Goal: Find specific page/section: Find specific page/section

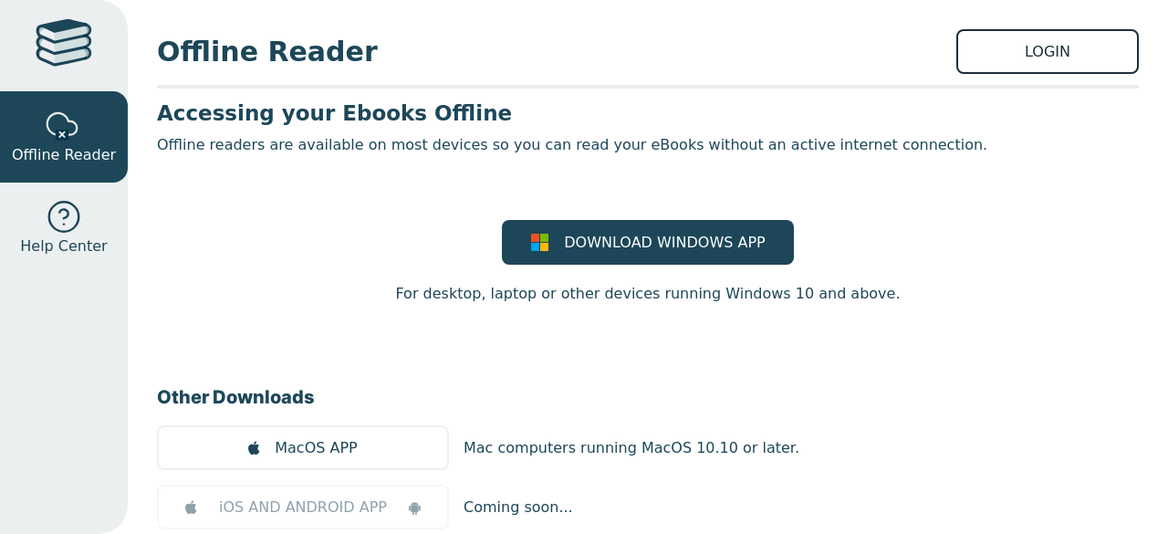
click at [964, 44] on link "LOGIN" at bounding box center [1047, 51] width 182 height 45
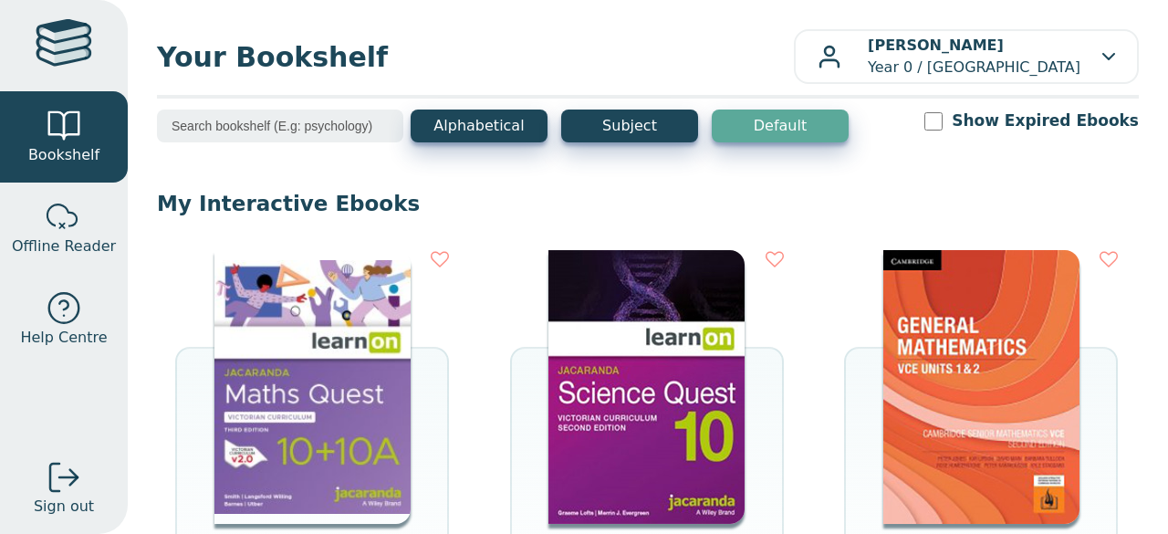
click at [349, 351] on img at bounding box center [312, 387] width 196 height 274
